Goal: Information Seeking & Learning: Learn about a topic

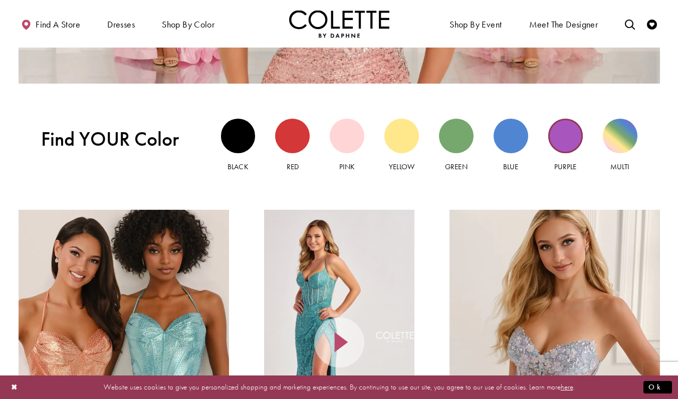
scroll to position [878, 0]
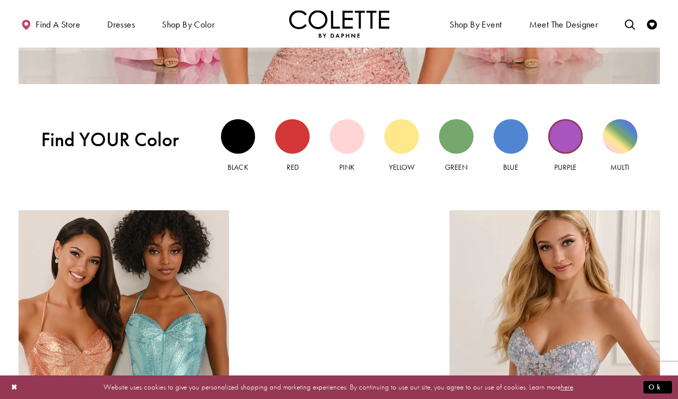
click at [571, 134] on div "Purple view" at bounding box center [565, 136] width 35 height 35
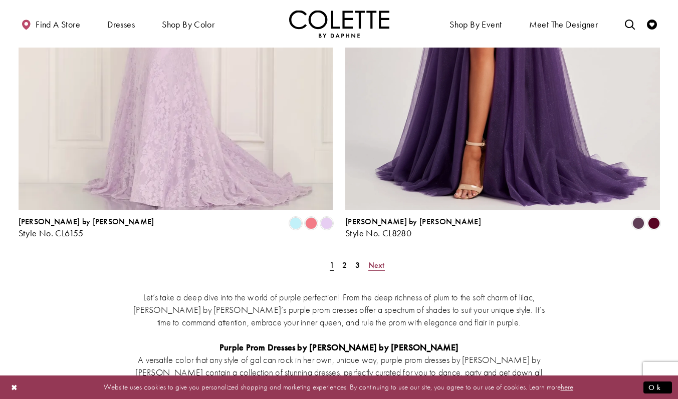
scroll to position [1862, 0]
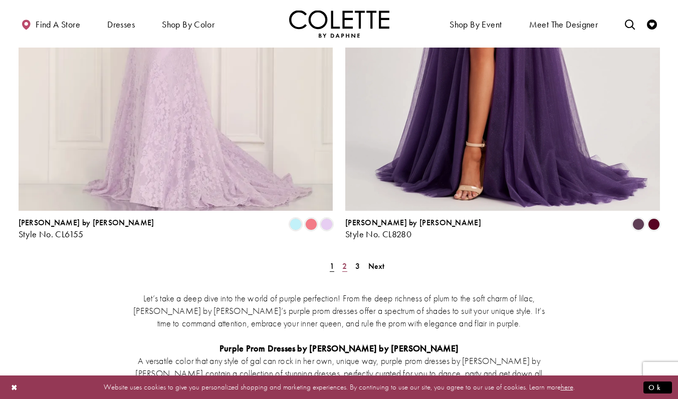
click at [344, 261] on span "2" at bounding box center [344, 266] width 5 height 11
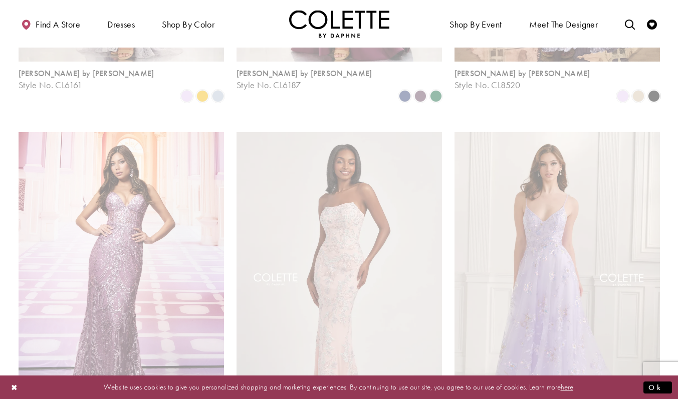
scroll to position [54, 0]
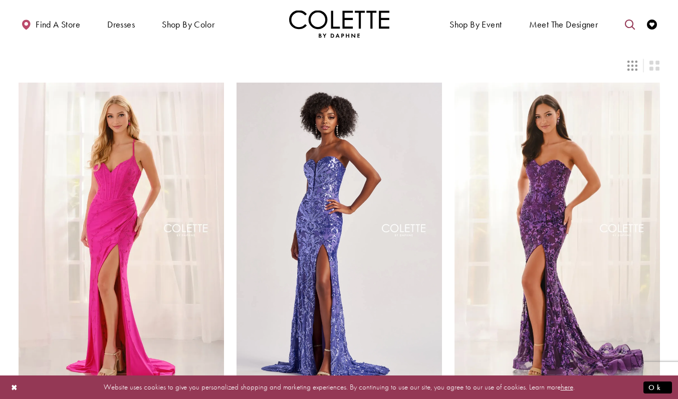
click at [629, 26] on icon "Toggle search" at bounding box center [630, 25] width 10 height 10
click at [592, 19] on input "Search" at bounding box center [579, 24] width 121 height 15
type input "**********"
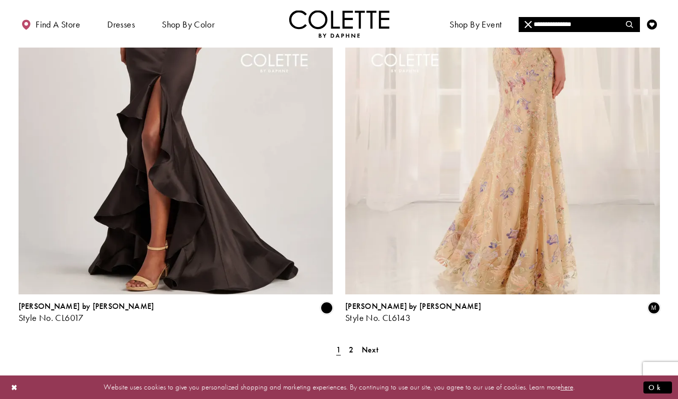
scroll to position [1782, 0]
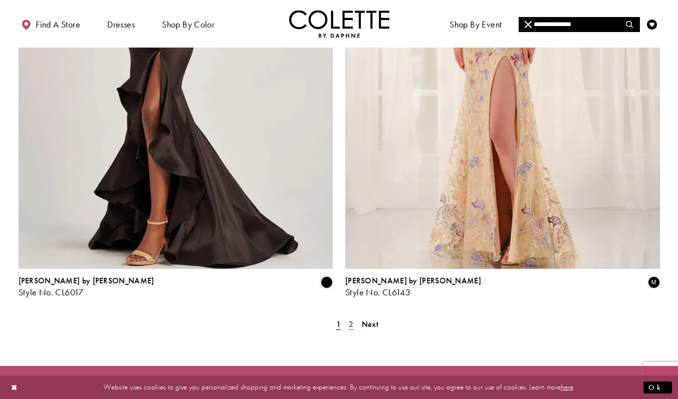
click at [346, 317] on link "2" at bounding box center [351, 324] width 11 height 15
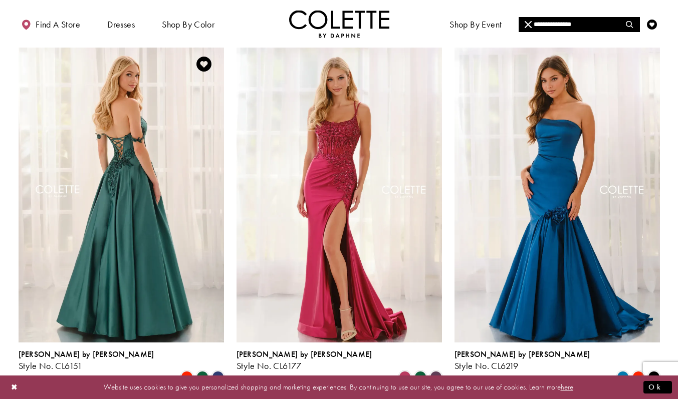
scroll to position [71, 0]
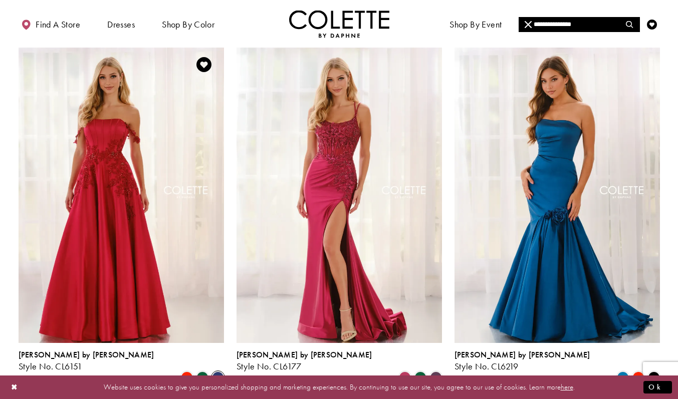
click at [220, 372] on span "Product List" at bounding box center [218, 378] width 12 height 12
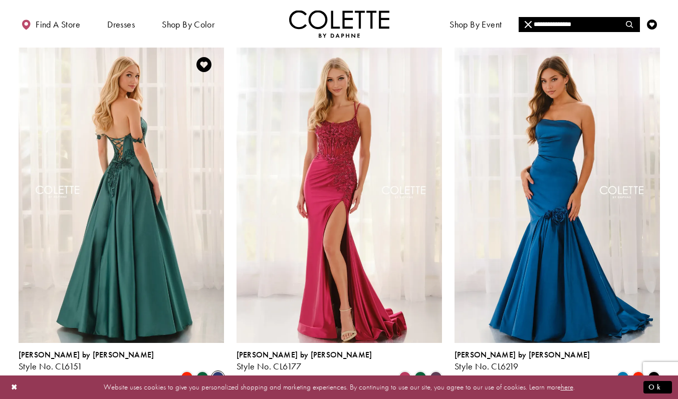
click at [114, 314] on img "Visit Colette by Daphne Style No. CL6151 Page" at bounding box center [122, 194] width 206 height 299
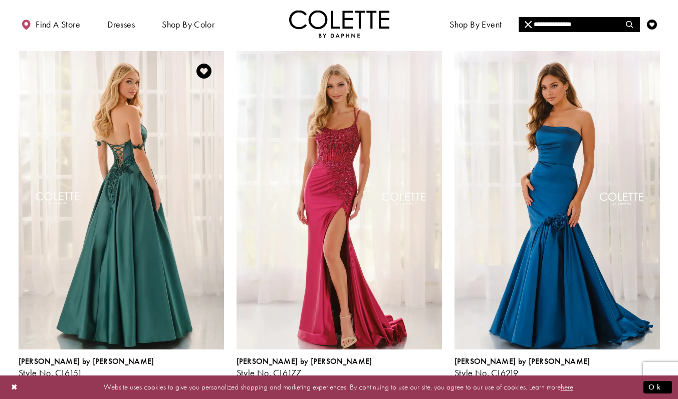
scroll to position [60, 0]
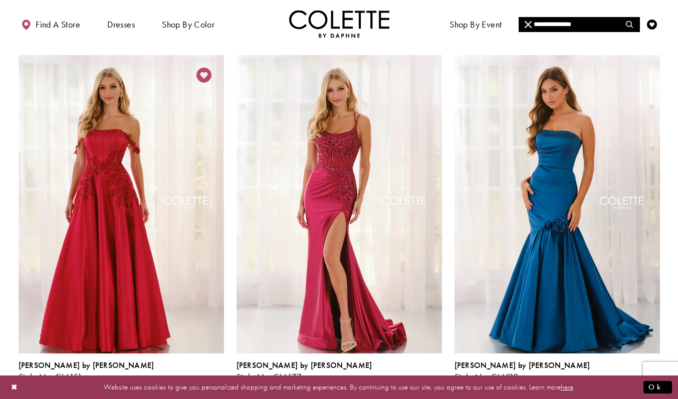
click at [198, 72] on icon "Add to Wishlist" at bounding box center [203, 75] width 15 height 15
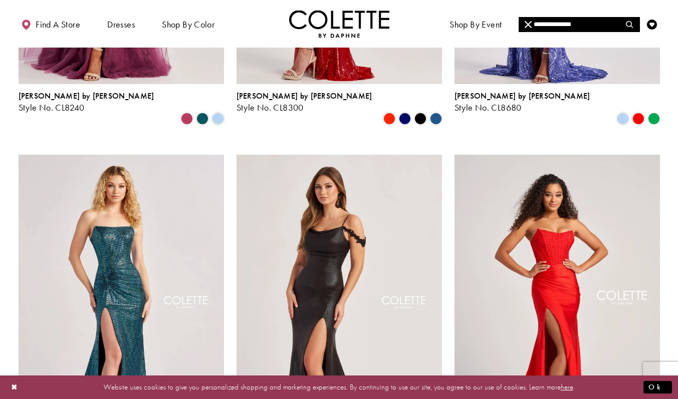
scroll to position [587, 0]
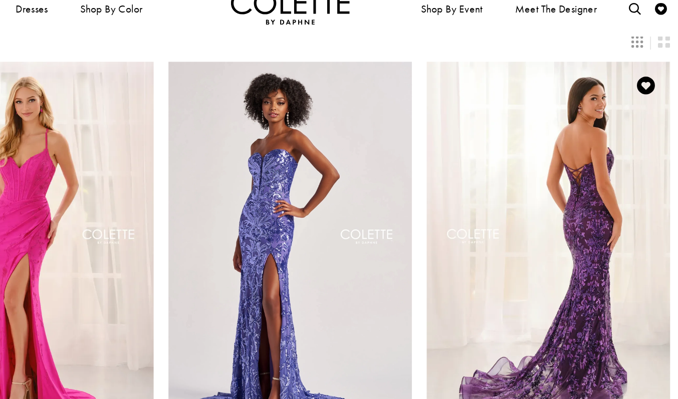
scroll to position [98, 0]
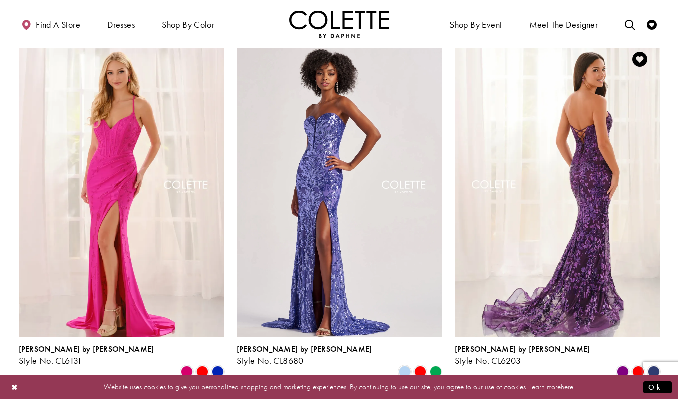
click at [577, 193] on img "Visit Colette by Daphne Style No. CL6203 Page" at bounding box center [558, 188] width 206 height 299
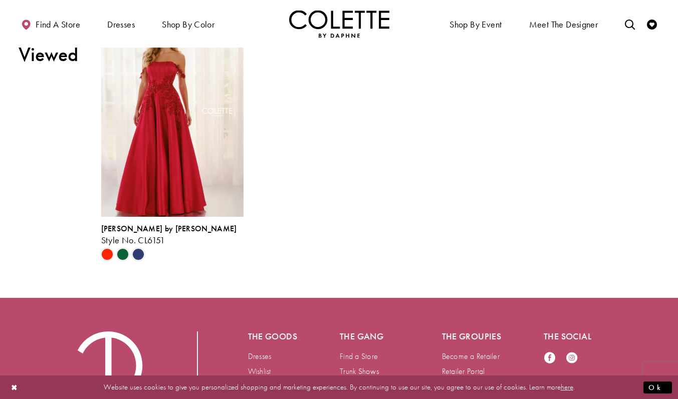
scroll to position [1155, 0]
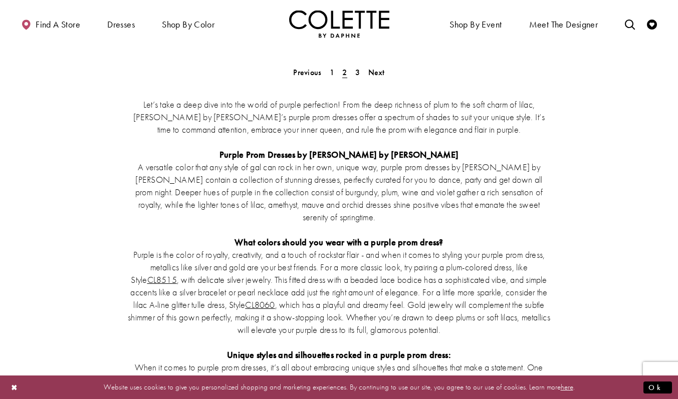
scroll to position [1884, 0]
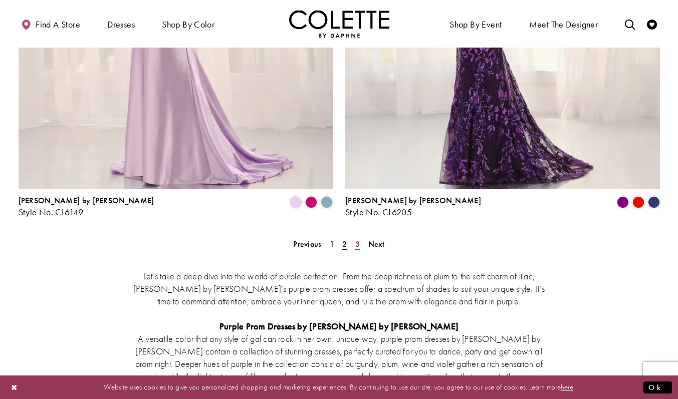
click at [358, 239] on span "3" at bounding box center [357, 244] width 5 height 11
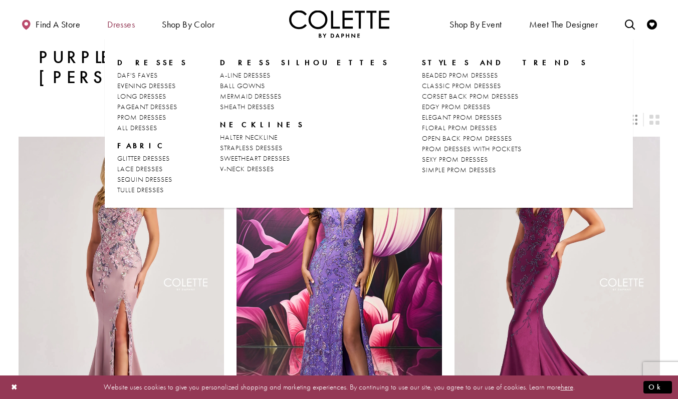
click at [126, 24] on span "Dresses" at bounding box center [121, 25] width 28 height 10
click at [254, 138] on span "HALTER NECKLINE" at bounding box center [249, 137] width 58 height 9
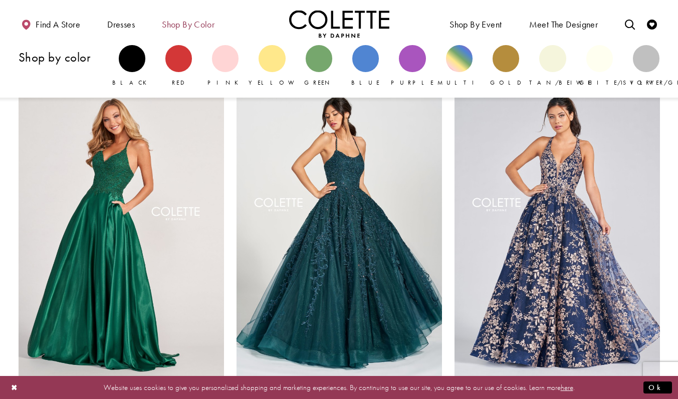
scroll to position [1065, 0]
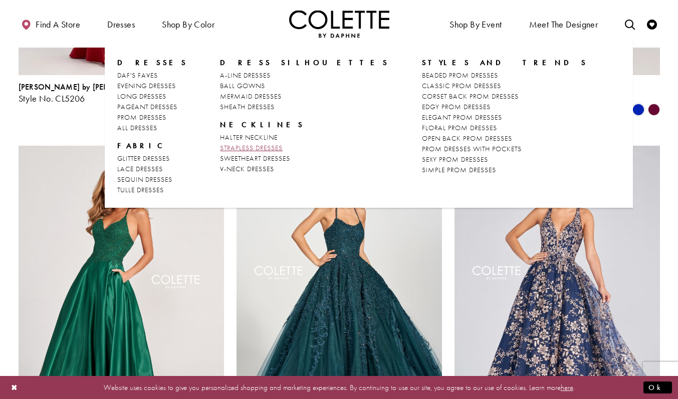
click at [246, 146] on span "STRAPLESS DRESSES" at bounding box center [251, 147] width 63 height 9
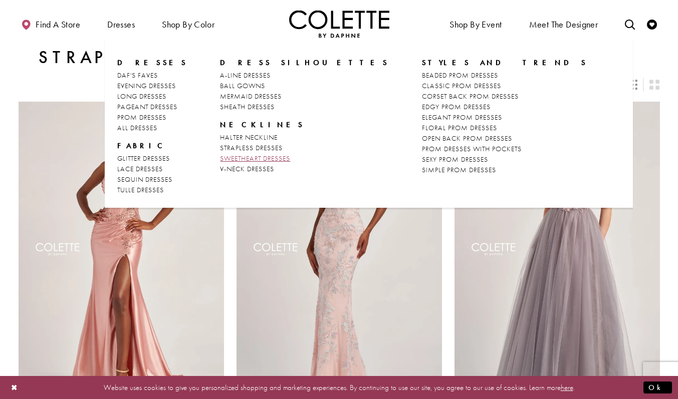
click at [243, 154] on span "SWEETHEART DRESSES" at bounding box center [255, 158] width 70 height 9
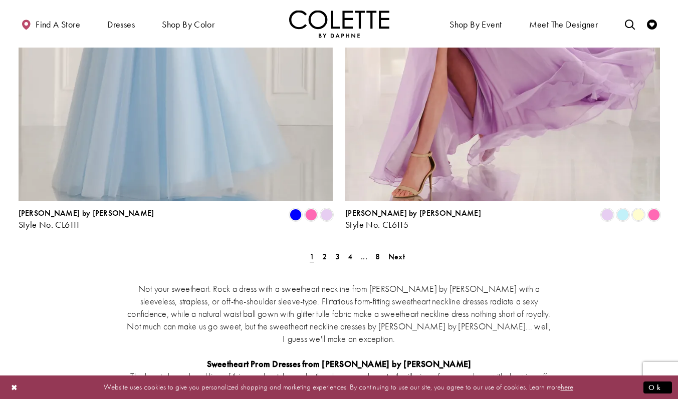
scroll to position [1835, 0]
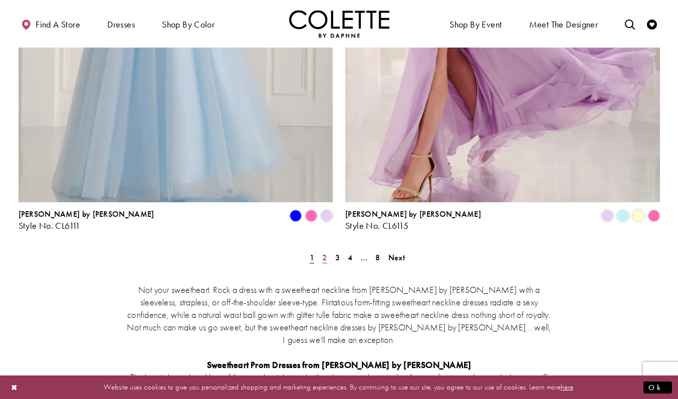
click at [325, 253] on span "2" at bounding box center [324, 258] width 5 height 11
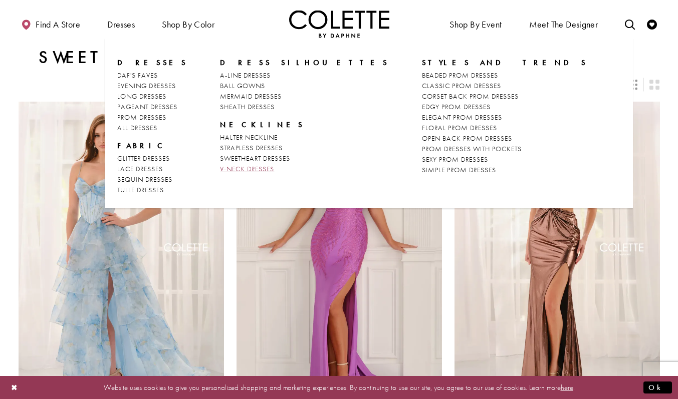
click at [250, 165] on span "V-NECK DRESSES" at bounding box center [247, 168] width 54 height 9
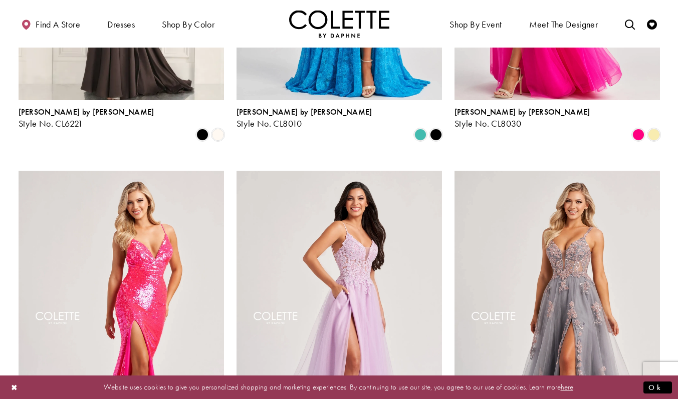
scroll to position [1087, 0]
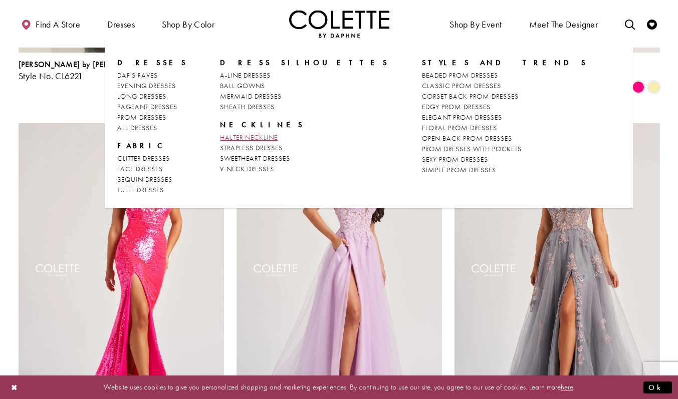
click at [246, 137] on span "HALTER NECKLINE" at bounding box center [249, 137] width 58 height 9
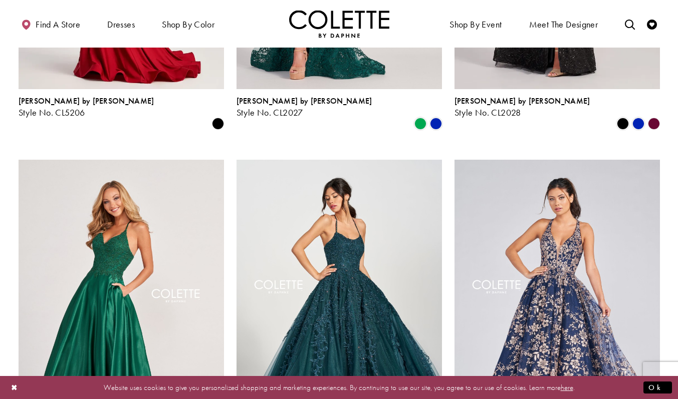
scroll to position [1032, 0]
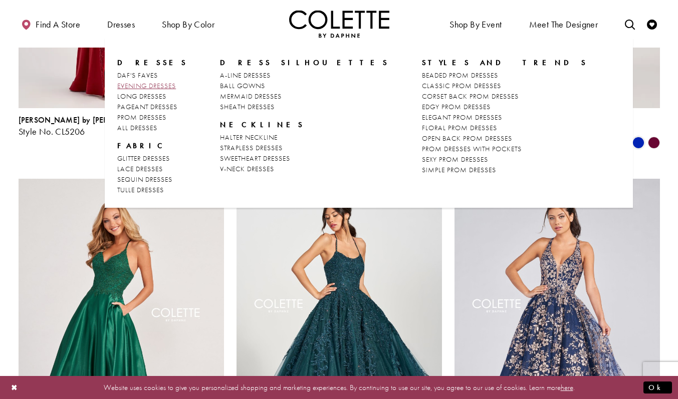
click at [154, 84] on span "EVENING DRESSES" at bounding box center [146, 85] width 59 height 9
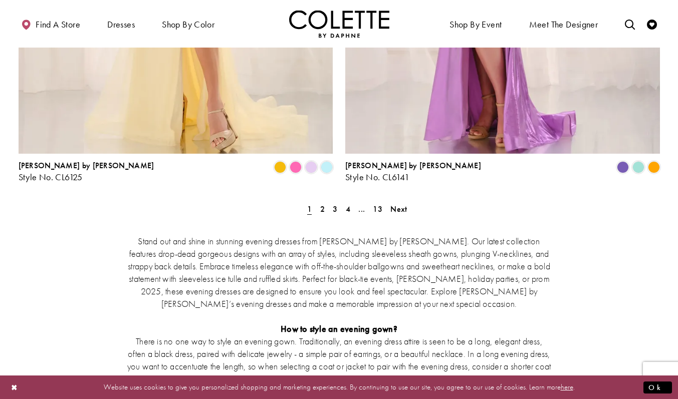
scroll to position [1837, 0]
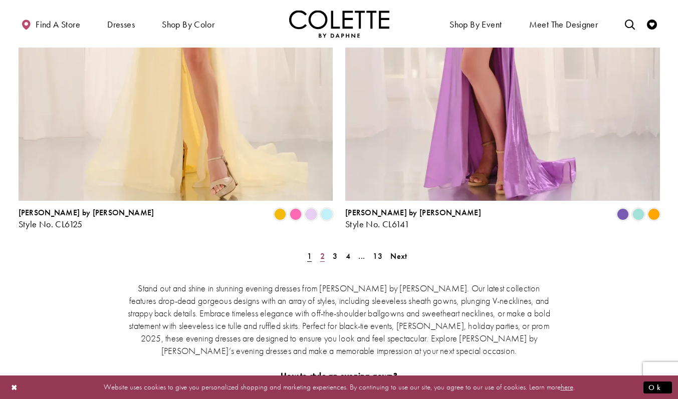
click at [320, 251] on span "2" at bounding box center [322, 256] width 5 height 11
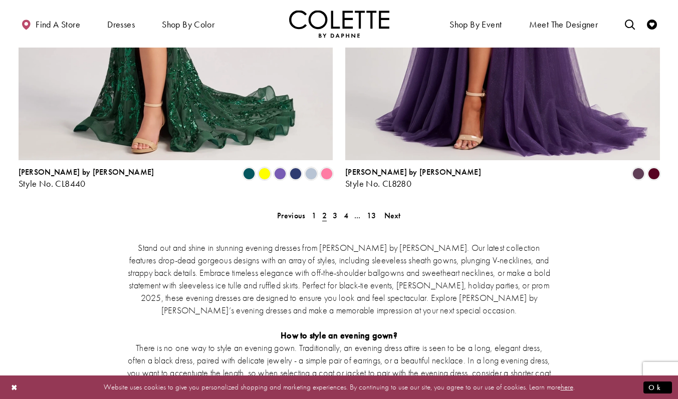
scroll to position [1877, 0]
click at [332, 209] on link "3" at bounding box center [335, 216] width 11 height 15
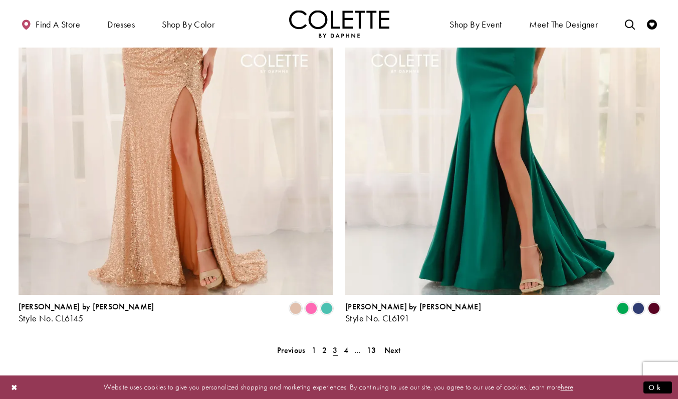
scroll to position [1909, 0]
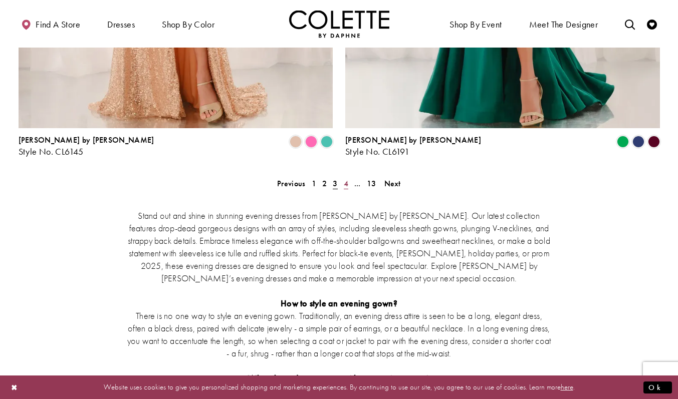
click at [344, 178] on span "4" at bounding box center [346, 183] width 5 height 11
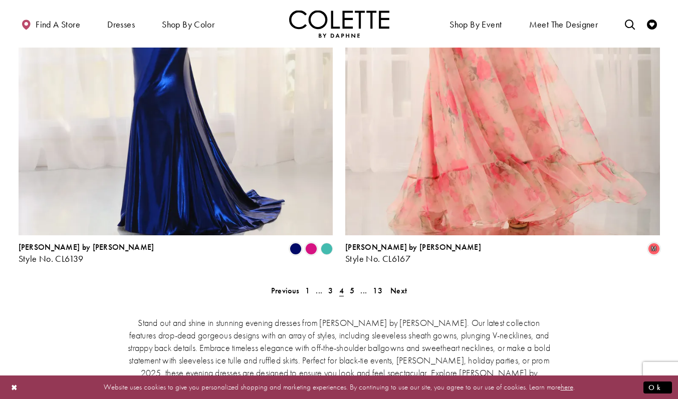
scroll to position [1806, 0]
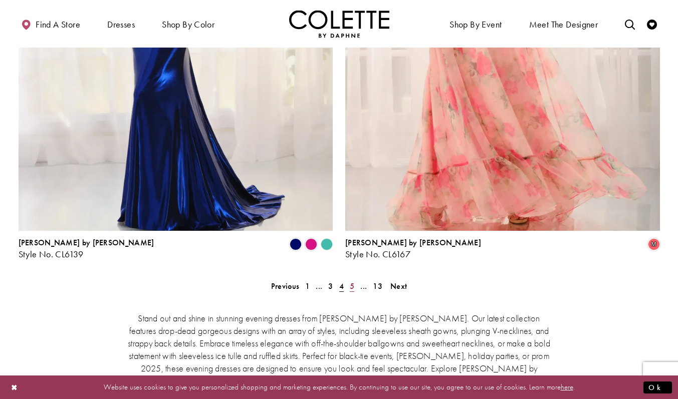
click at [350, 281] on span "5" at bounding box center [352, 286] width 5 height 11
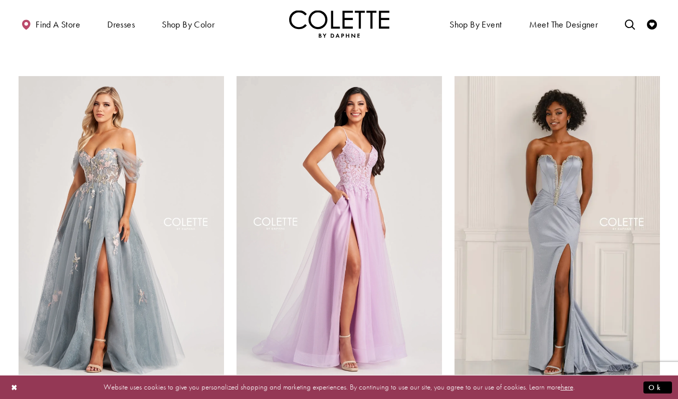
scroll to position [397, 0]
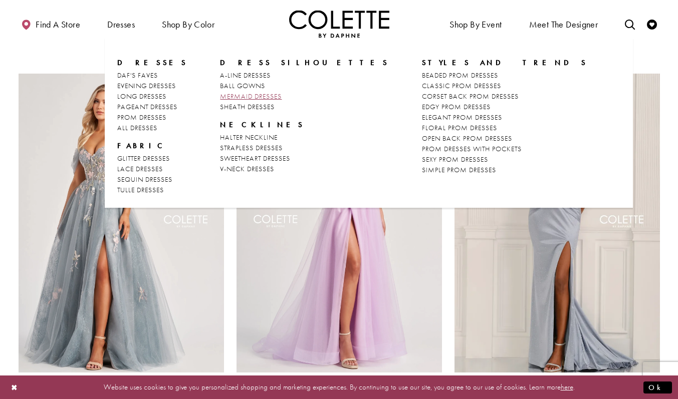
click at [238, 96] on span "MERMAID DRESSES" at bounding box center [251, 96] width 62 height 9
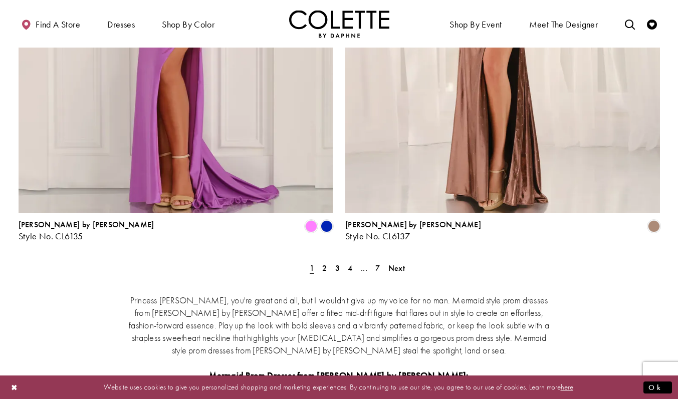
scroll to position [1826, 0]
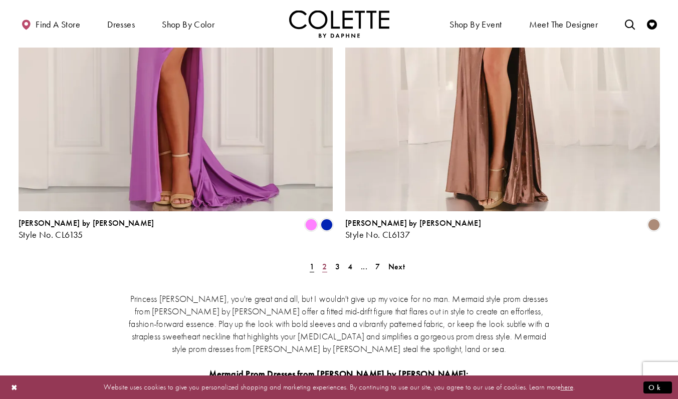
click at [326, 262] on span "2" at bounding box center [324, 267] width 5 height 11
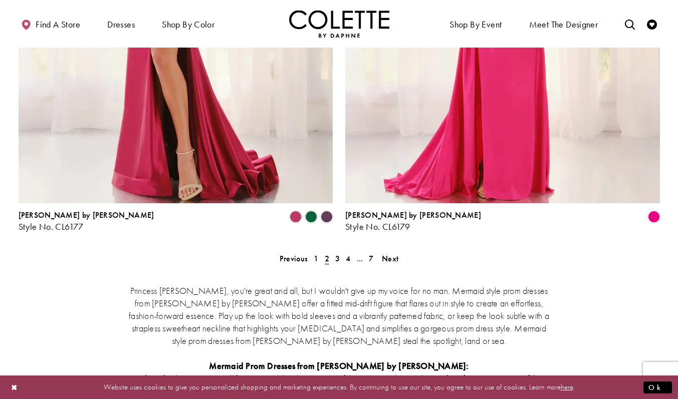
scroll to position [1832, 0]
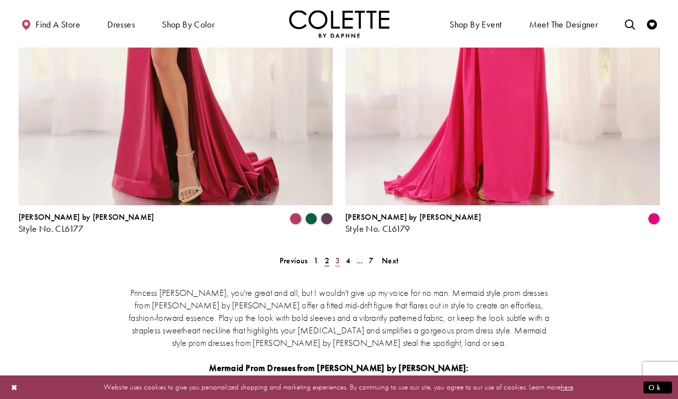
click at [336, 256] on span "3" at bounding box center [337, 261] width 5 height 11
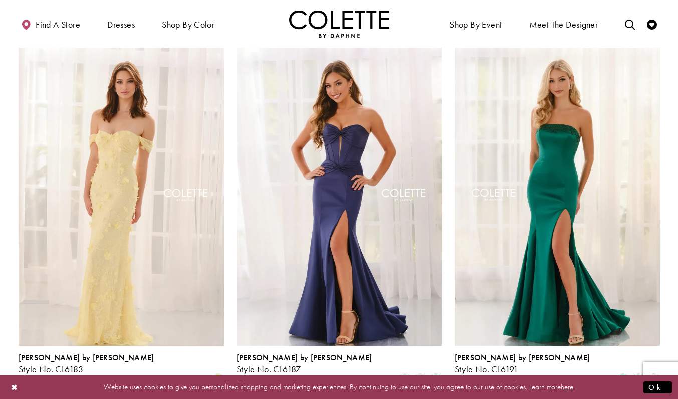
scroll to position [232, 0]
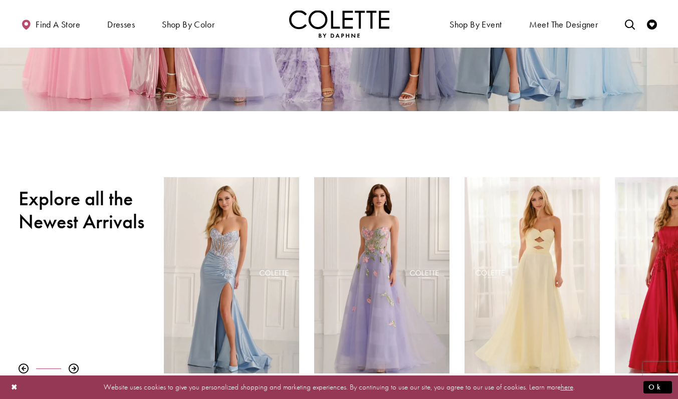
scroll to position [215, 0]
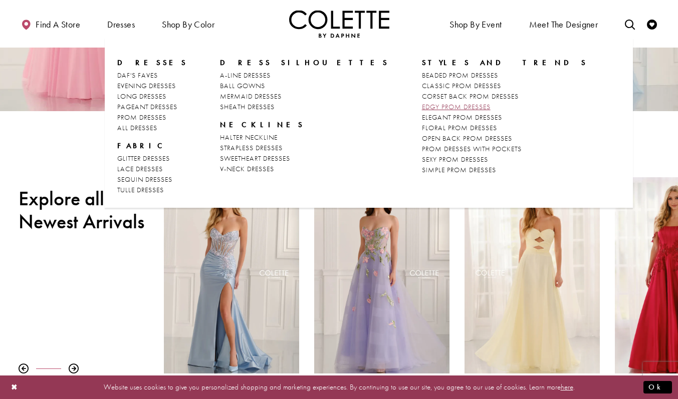
click at [422, 104] on span "EDGY PROM DRESSES" at bounding box center [456, 106] width 69 height 9
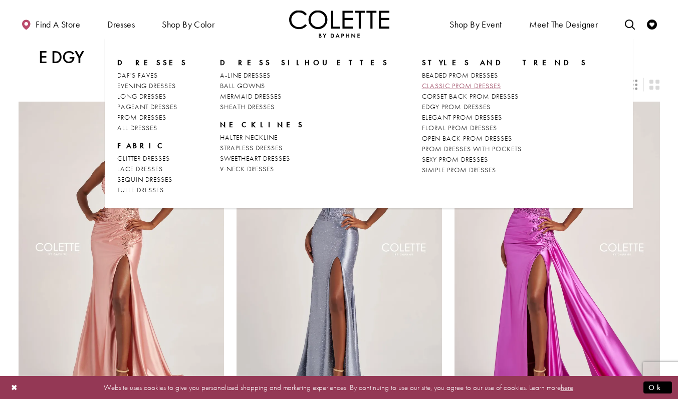
click at [422, 89] on span "CLASSIC PROM DRESSES" at bounding box center [461, 85] width 79 height 9
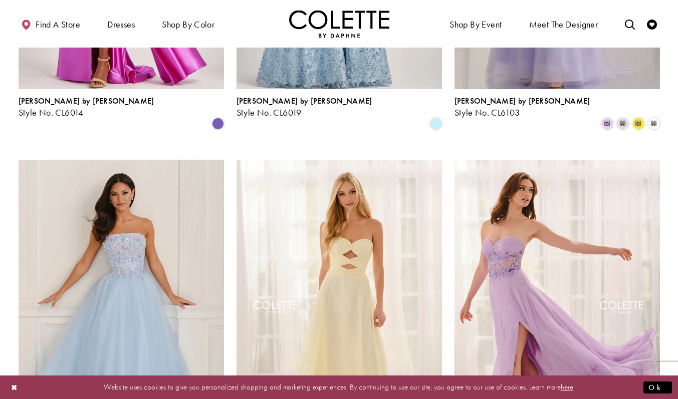
scroll to position [1119, 0]
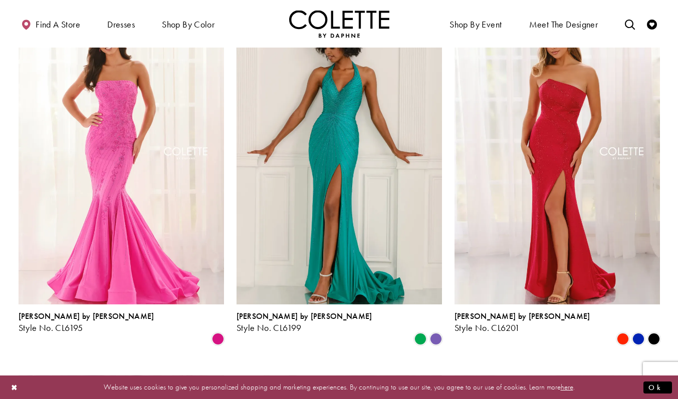
scroll to position [630, 0]
